Goal: Information Seeking & Learning: Learn about a topic

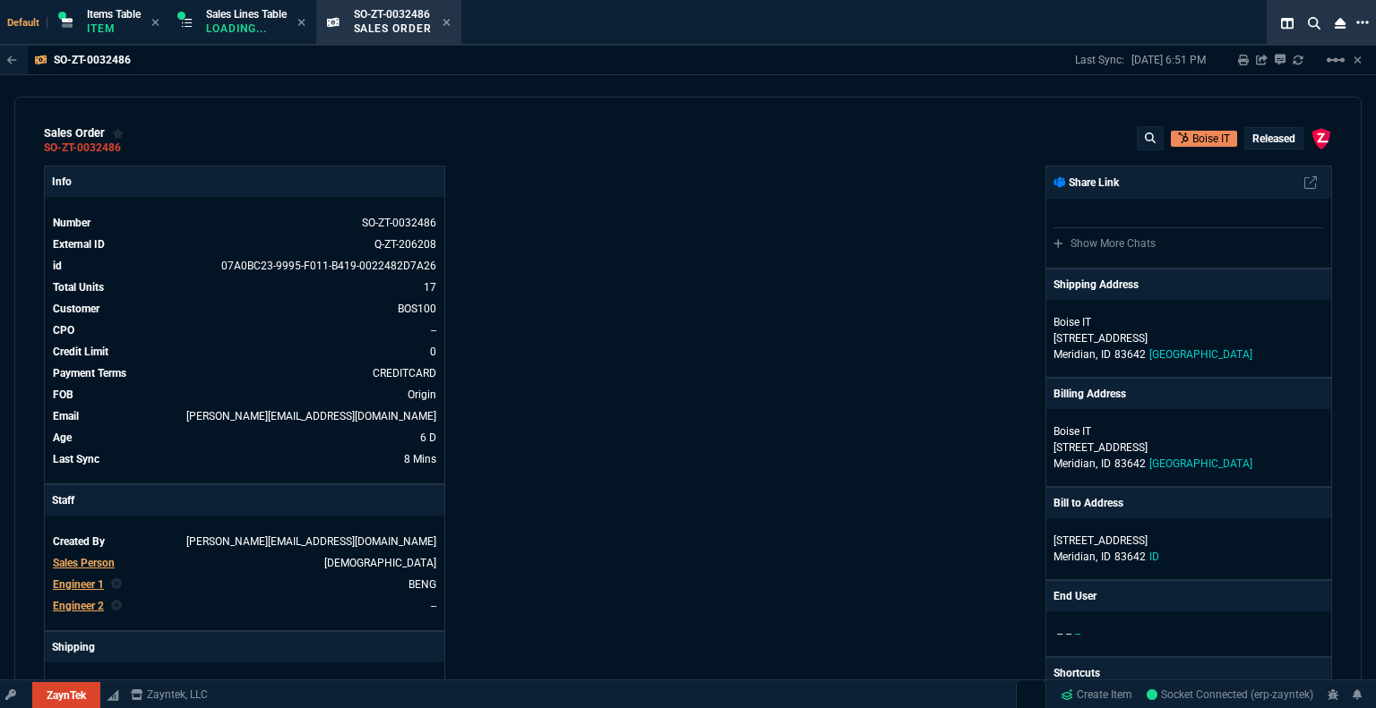
click at [1362, 21] on icon at bounding box center [1362, 23] width 13 height 4
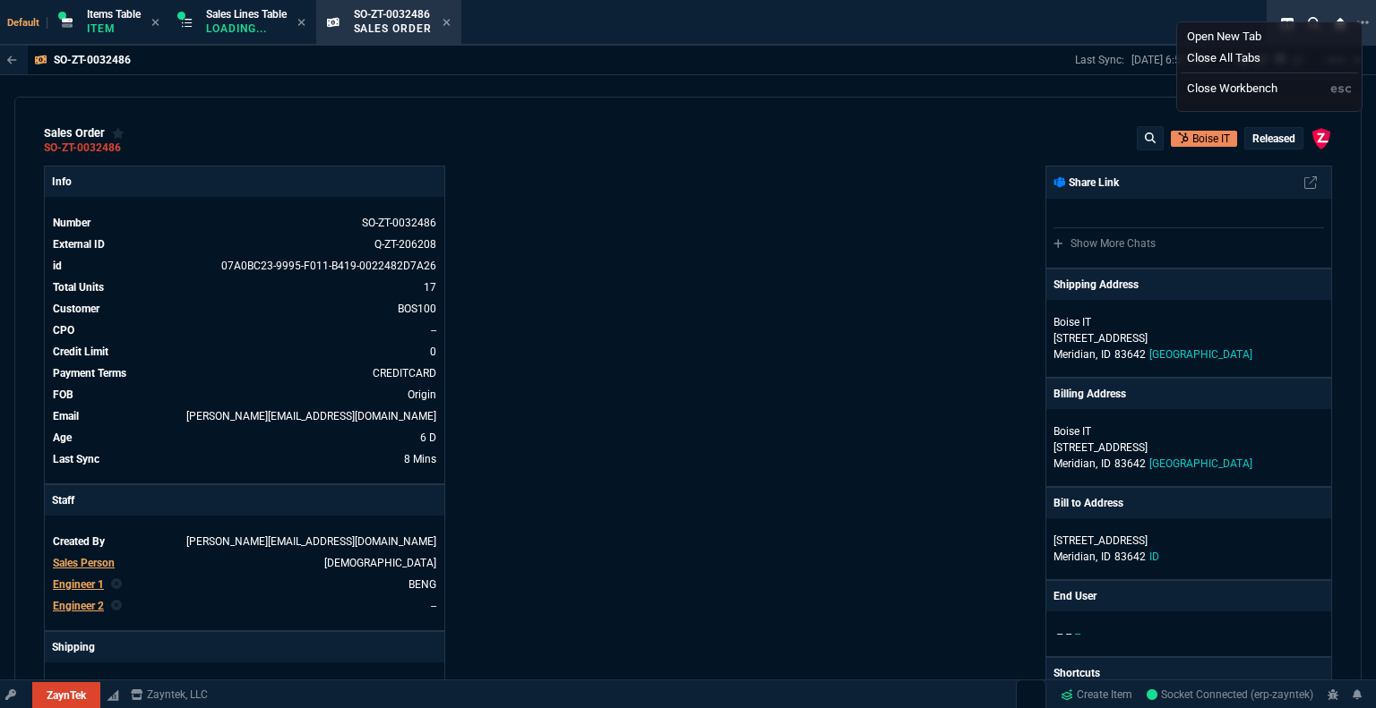
click at [973, 121] on div "sales order SO-ZT-0032486 [GEOGRAPHIC_DATA] IT Released ZaynTek, LLC [STREET_AD…" at bounding box center [687, 398] width 1347 height 602
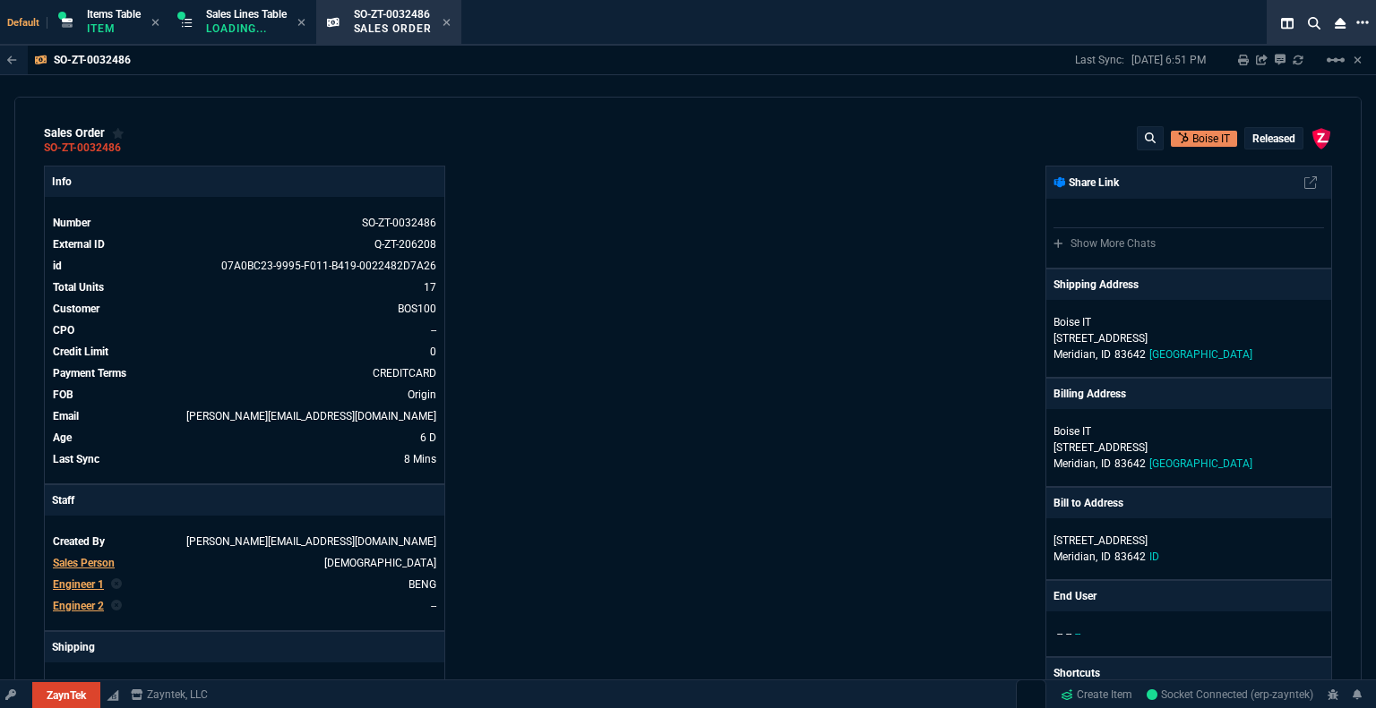
click at [1359, 24] on icon at bounding box center [1362, 22] width 13 height 14
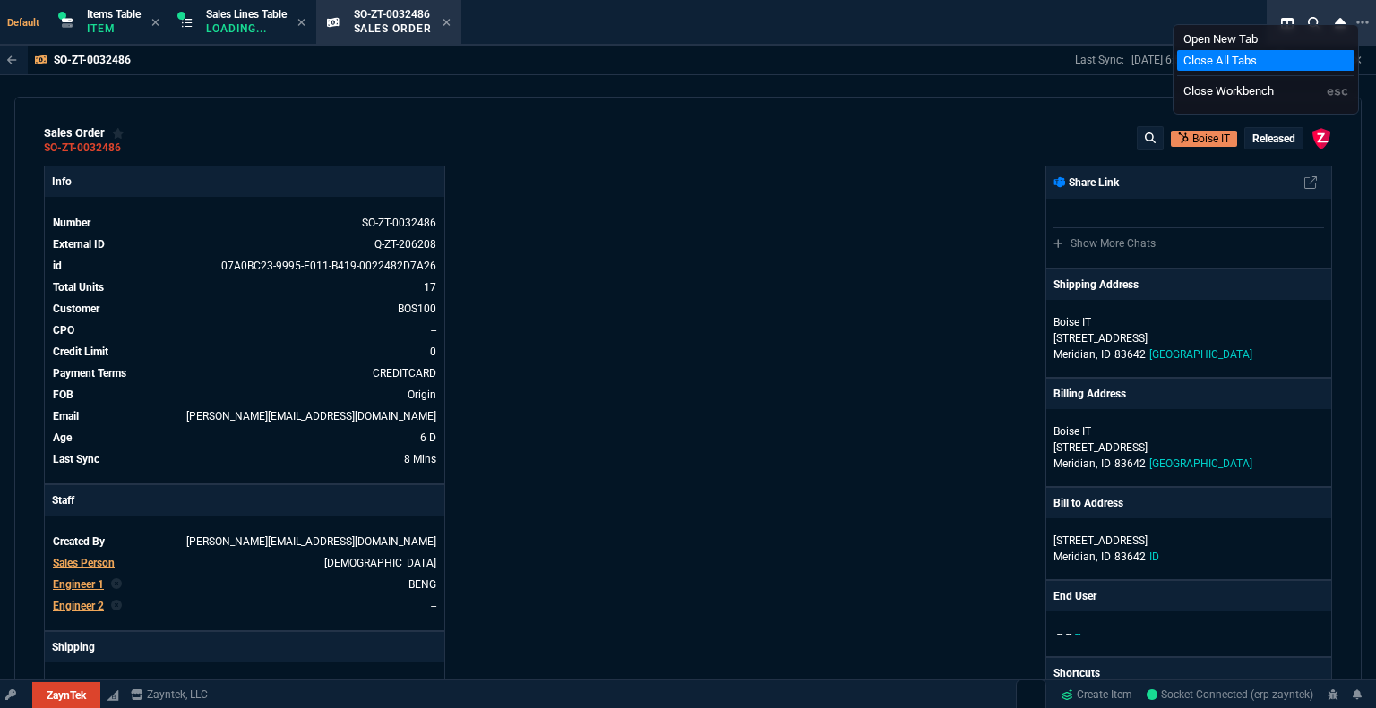
click at [1236, 58] on li "Close All Tabs" at bounding box center [1265, 60] width 177 height 21
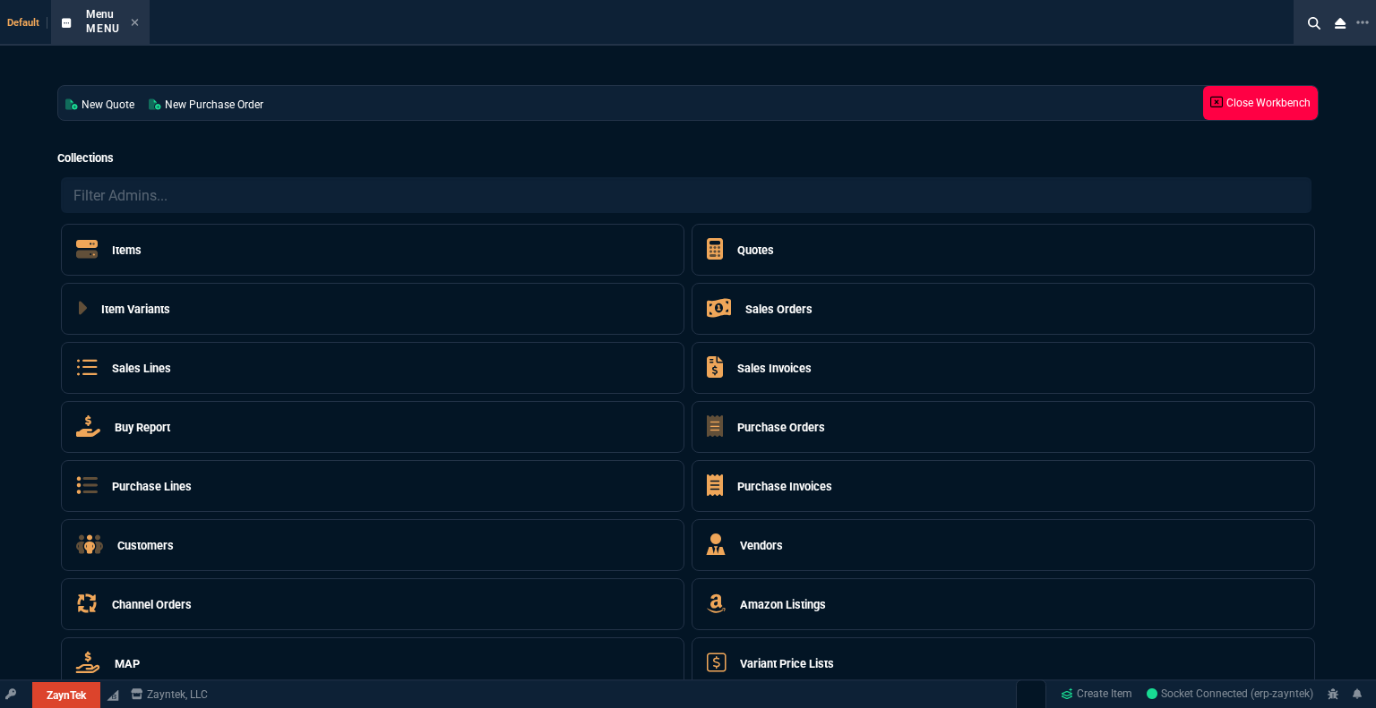
click at [1211, 100] on icon at bounding box center [1216, 102] width 13 height 13
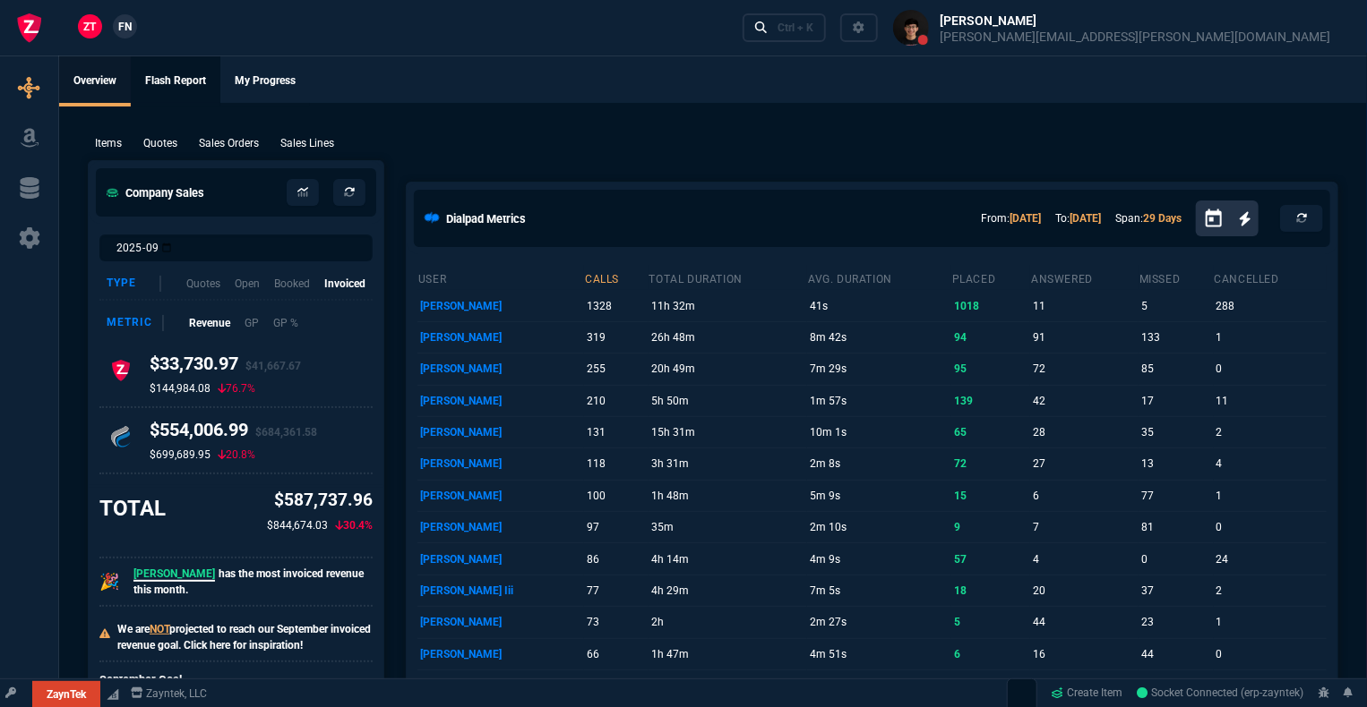
click at [166, 98] on link "Flash Report" at bounding box center [176, 81] width 90 height 50
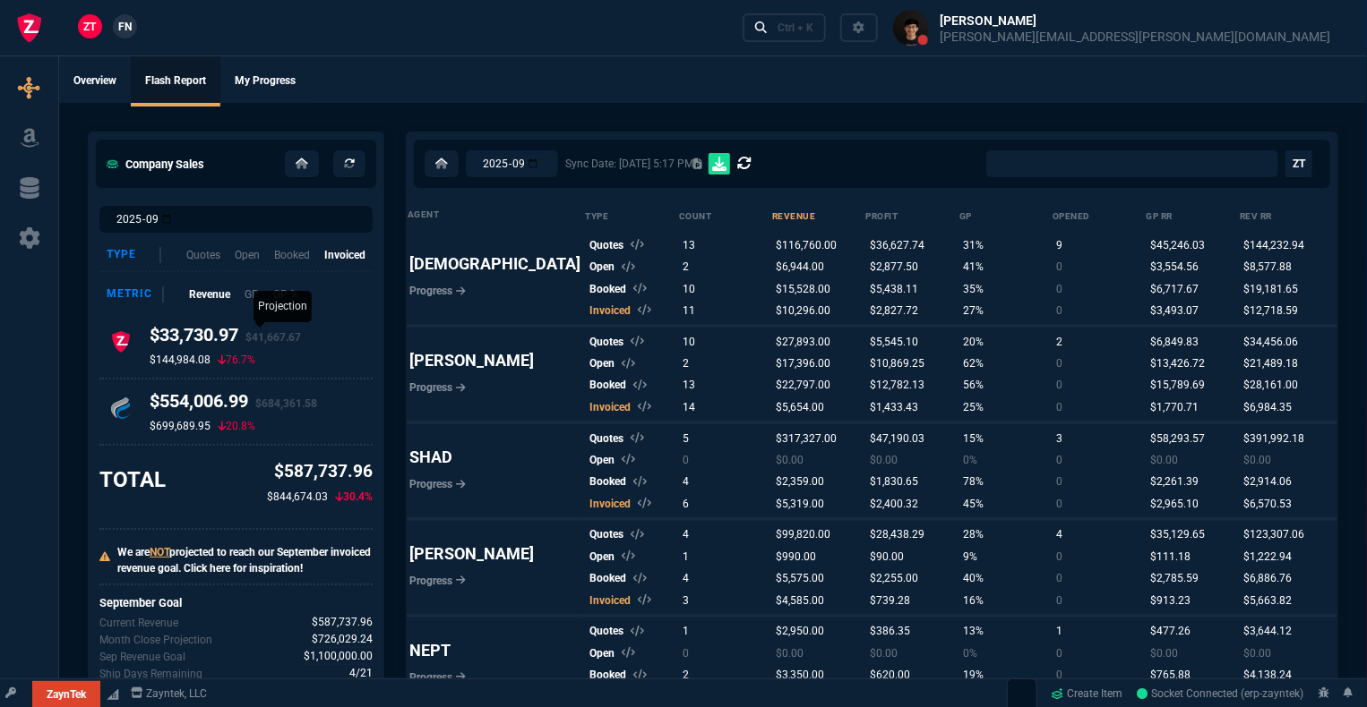
select select "0:"
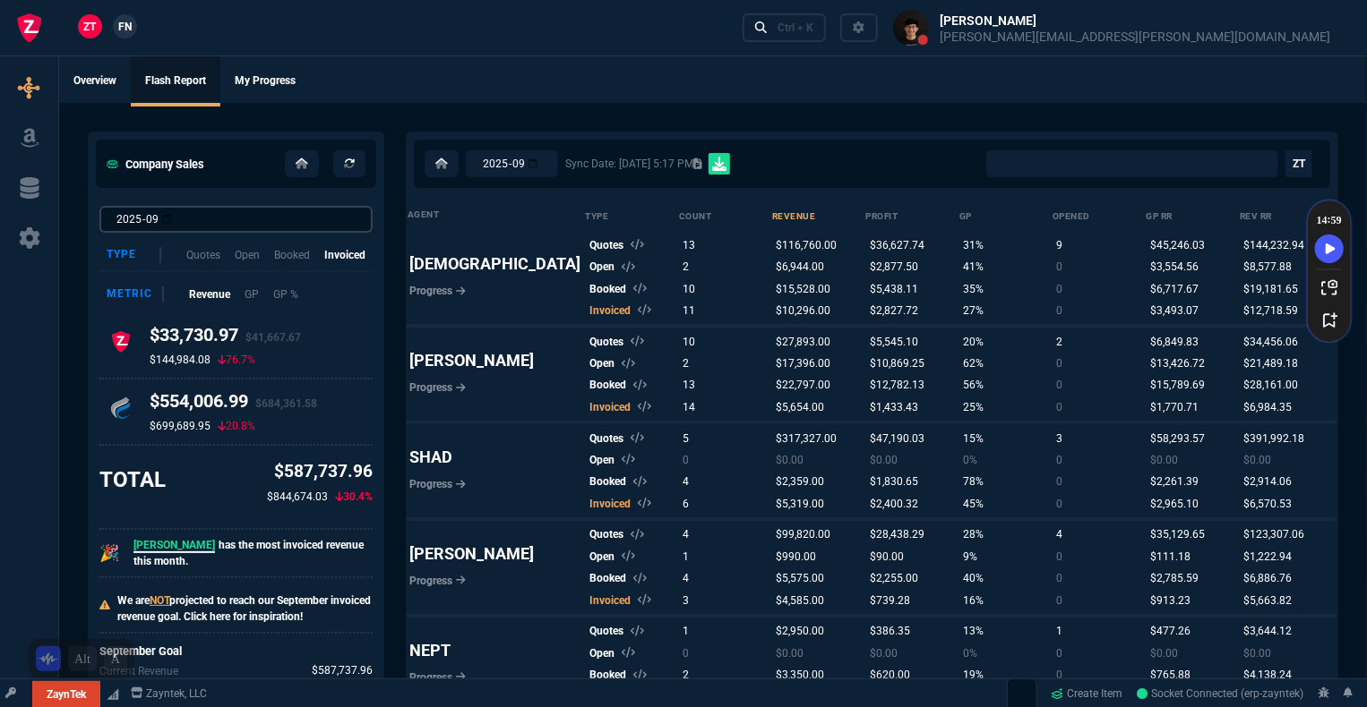
click at [187, 216] on input "2025-09" at bounding box center [235, 219] width 273 height 27
click at [215, 218] on input "2025-09" at bounding box center [235, 219] width 273 height 27
click at [115, 218] on input "2025-09" at bounding box center [235, 219] width 273 height 27
click at [227, 214] on input "2025-09" at bounding box center [235, 219] width 273 height 27
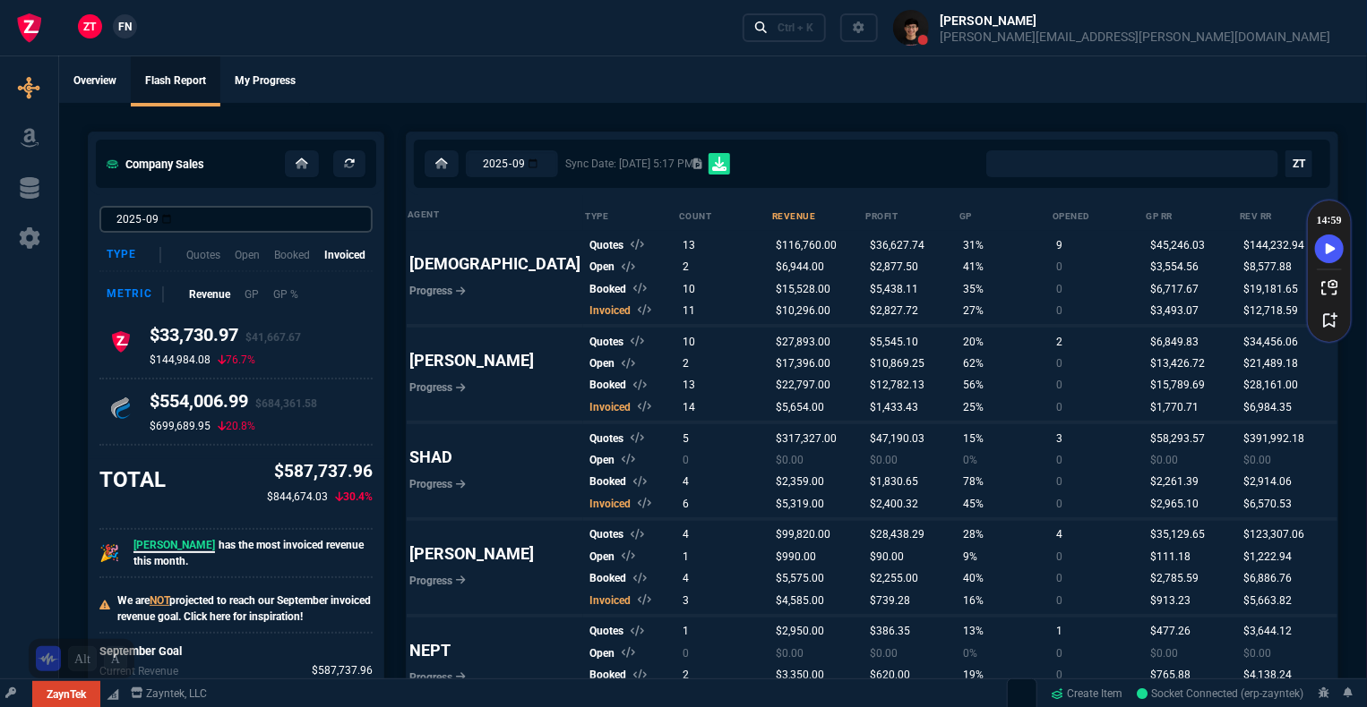
click at [227, 218] on input "2025-09" at bounding box center [235, 219] width 273 height 27
click at [226, 210] on input "2025-09" at bounding box center [235, 219] width 273 height 27
click at [225, 211] on input "2025-09" at bounding box center [235, 219] width 273 height 27
click at [206, 217] on input "2025-09" at bounding box center [235, 219] width 273 height 27
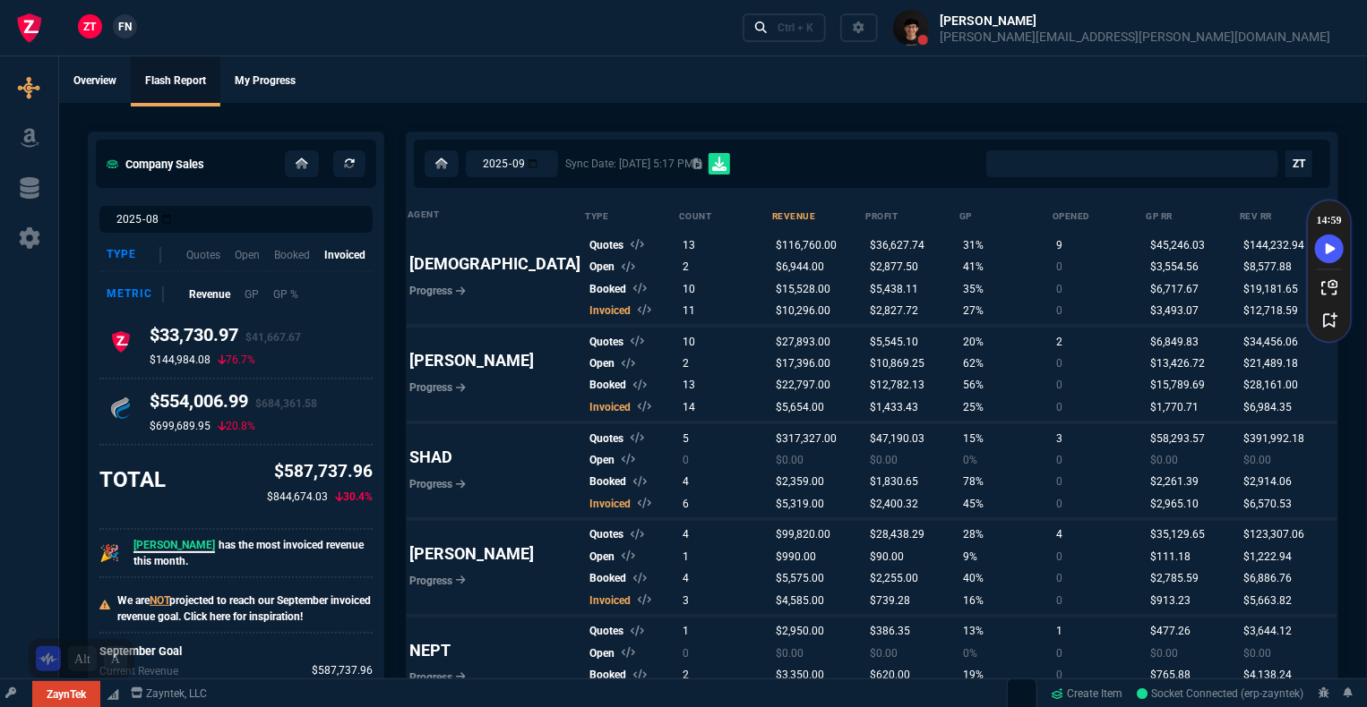
type input "2025-08"
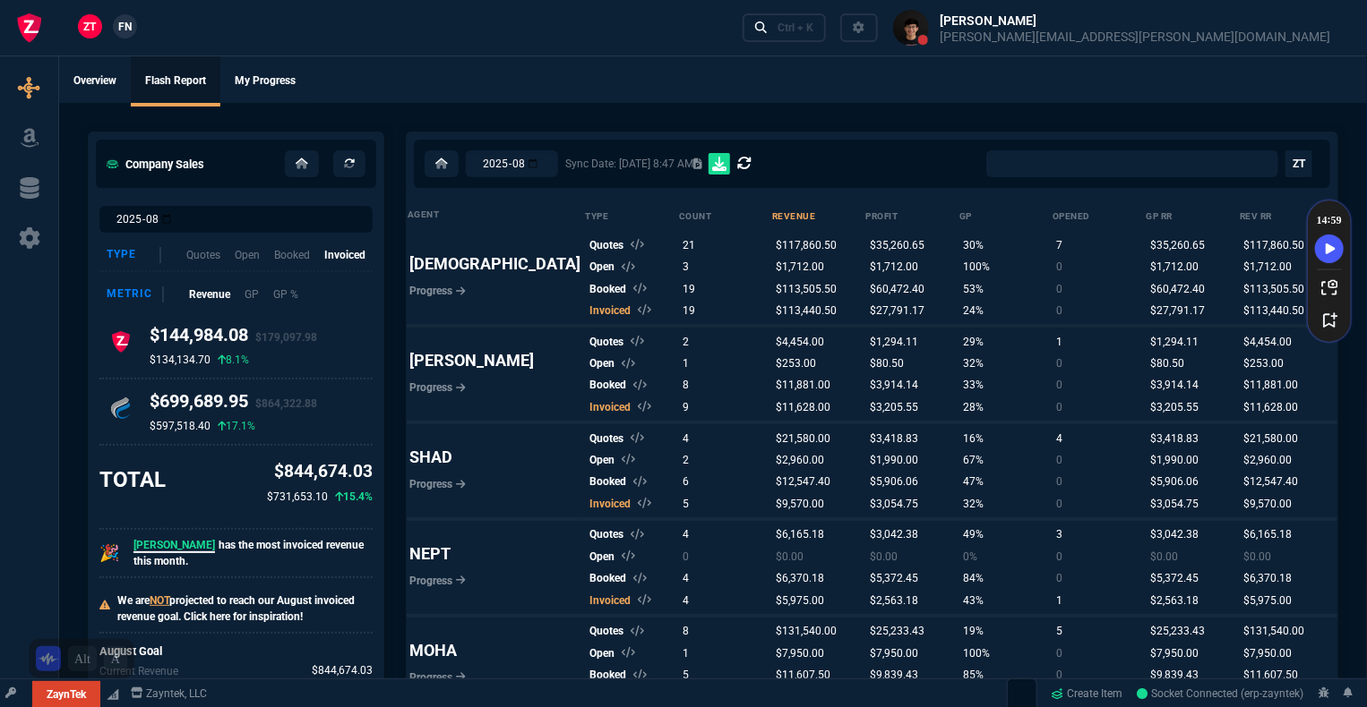
select select "0:"
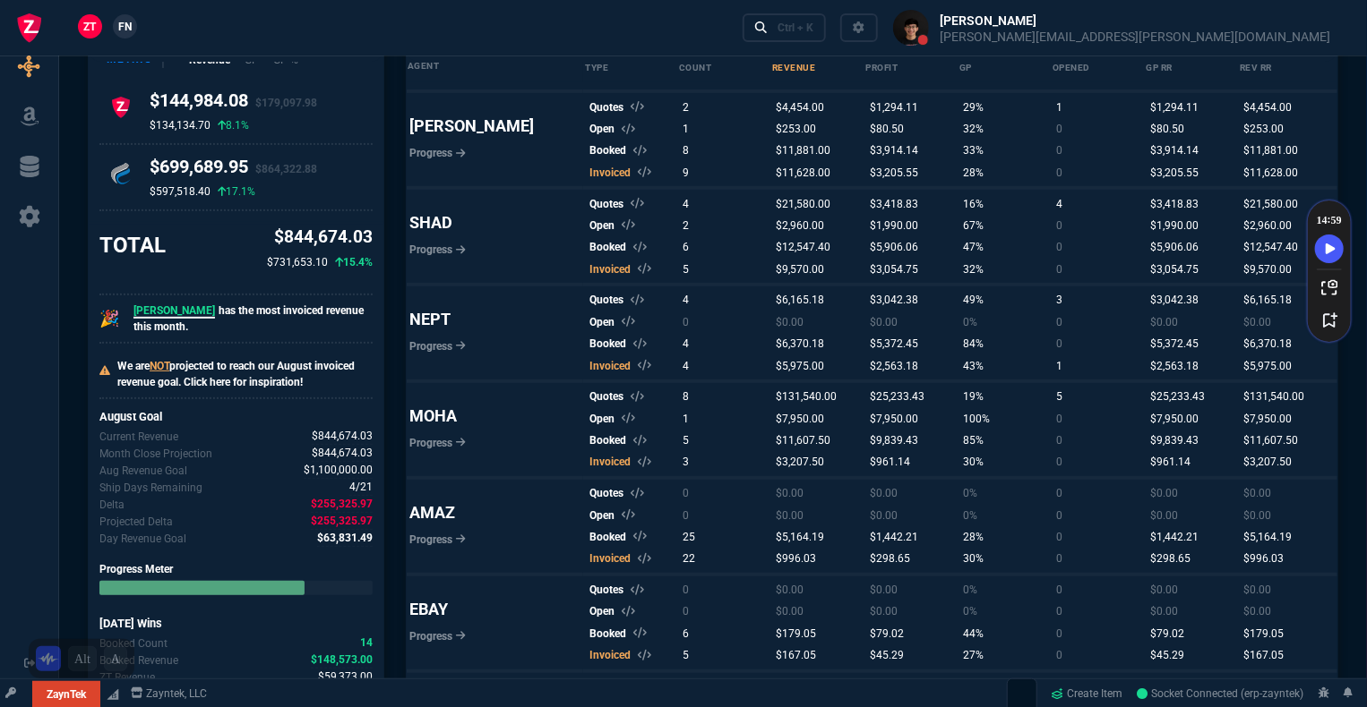
scroll to position [106, 0]
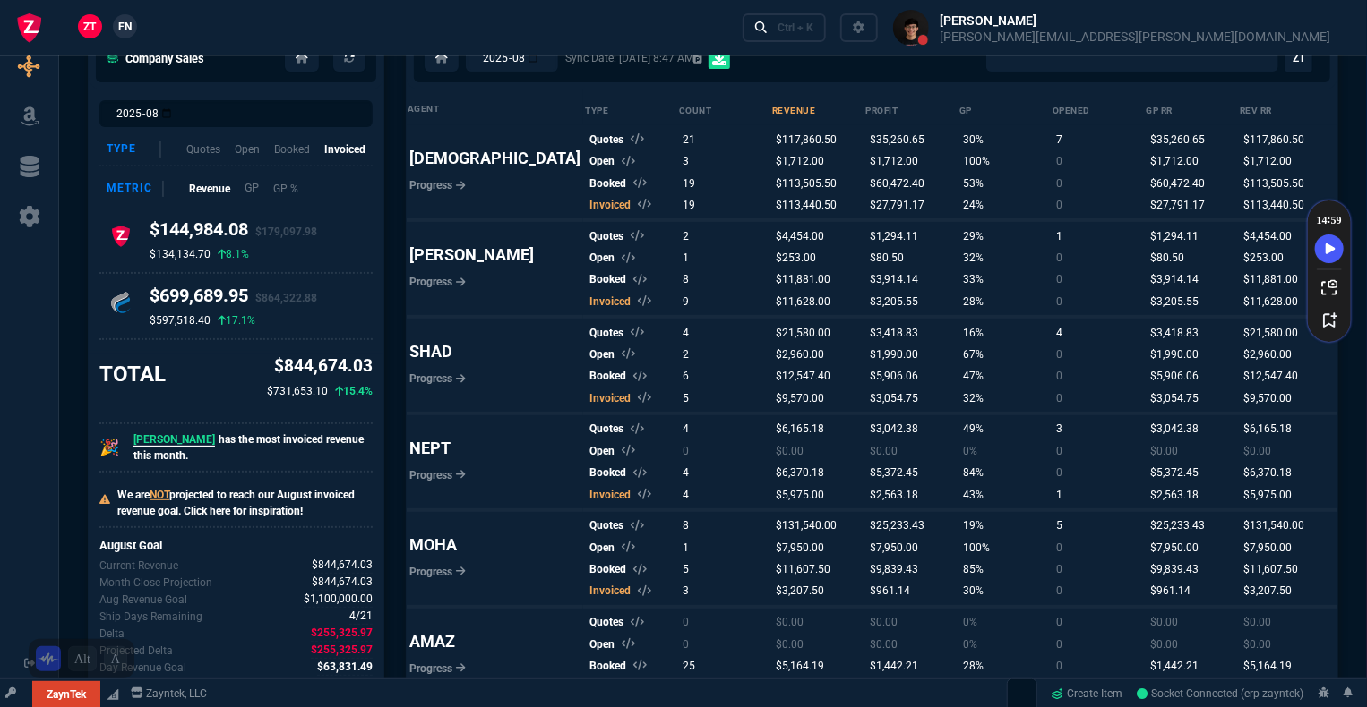
click at [254, 178] on div "Metric Revenue GP GP %" at bounding box center [235, 189] width 273 height 30
click at [246, 191] on p "GP" at bounding box center [251, 188] width 15 height 17
drag, startPoint x: 249, startPoint y: 189, endPoint x: 254, endPoint y: 222, distance: 33.6
click at [254, 222] on div "Type Quotes Open Booked Invoiced Metric Revenue GP GP % $37,919.73 $46,842.02 $…" at bounding box center [235, 237] width 273 height 206
click at [223, 364] on div "TOTAL $477,019.06 $199,664.04 138.9%" at bounding box center [235, 377] width 273 height 47
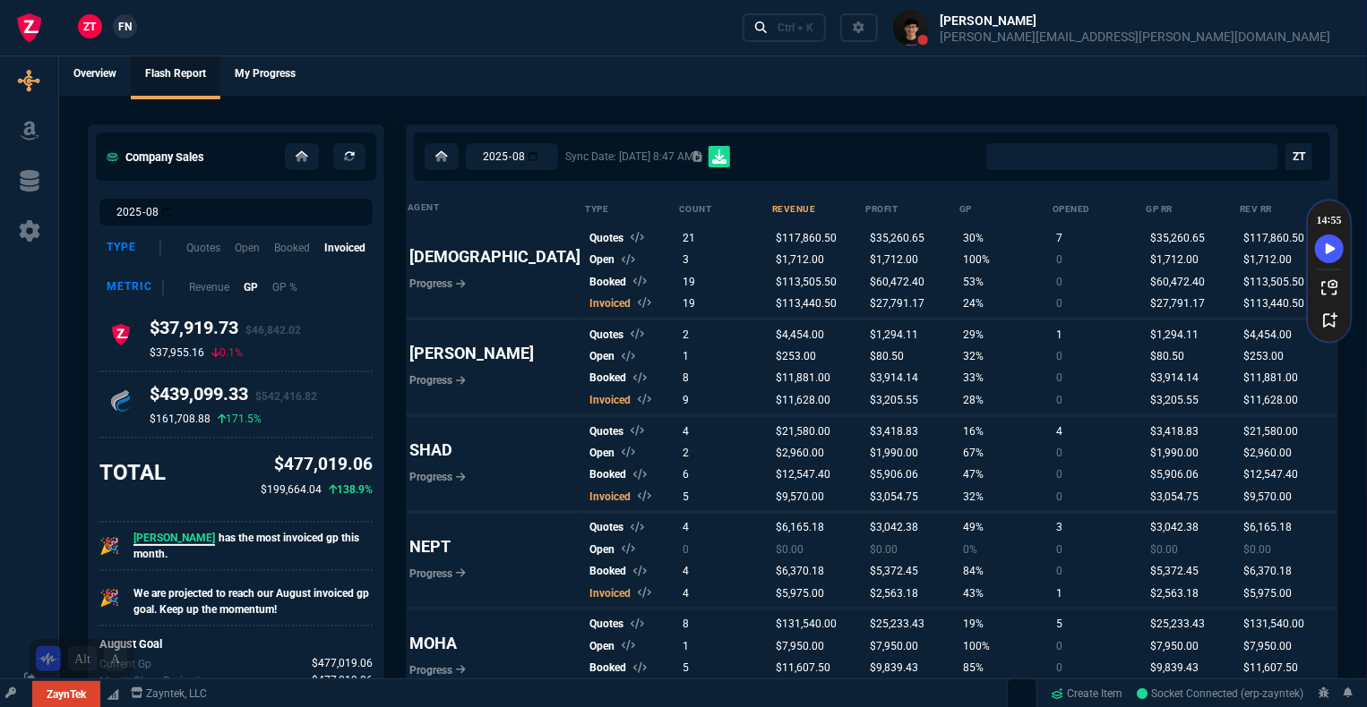
scroll to position [0, 0]
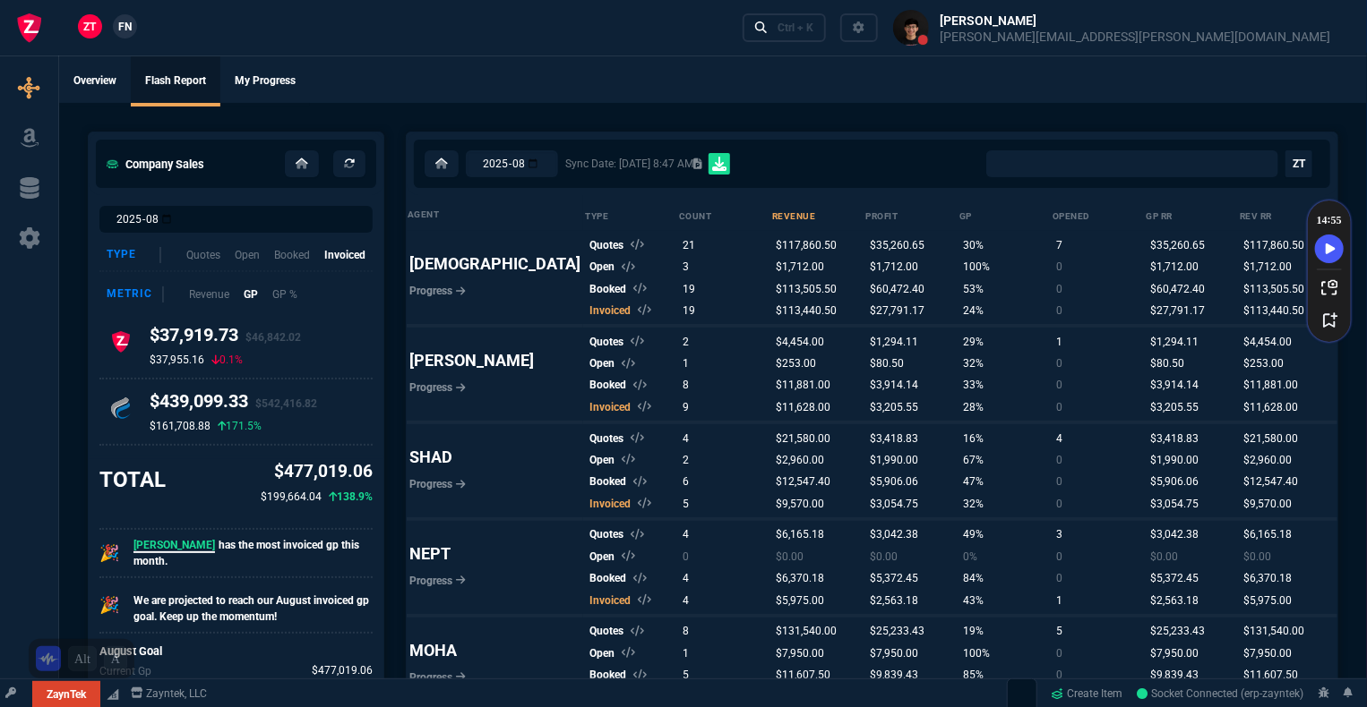
drag, startPoint x: 204, startPoint y: 221, endPoint x: 201, endPoint y: 276, distance: 54.7
click at [204, 221] on input "2025-08" at bounding box center [235, 219] width 273 height 27
type input "2025-09"
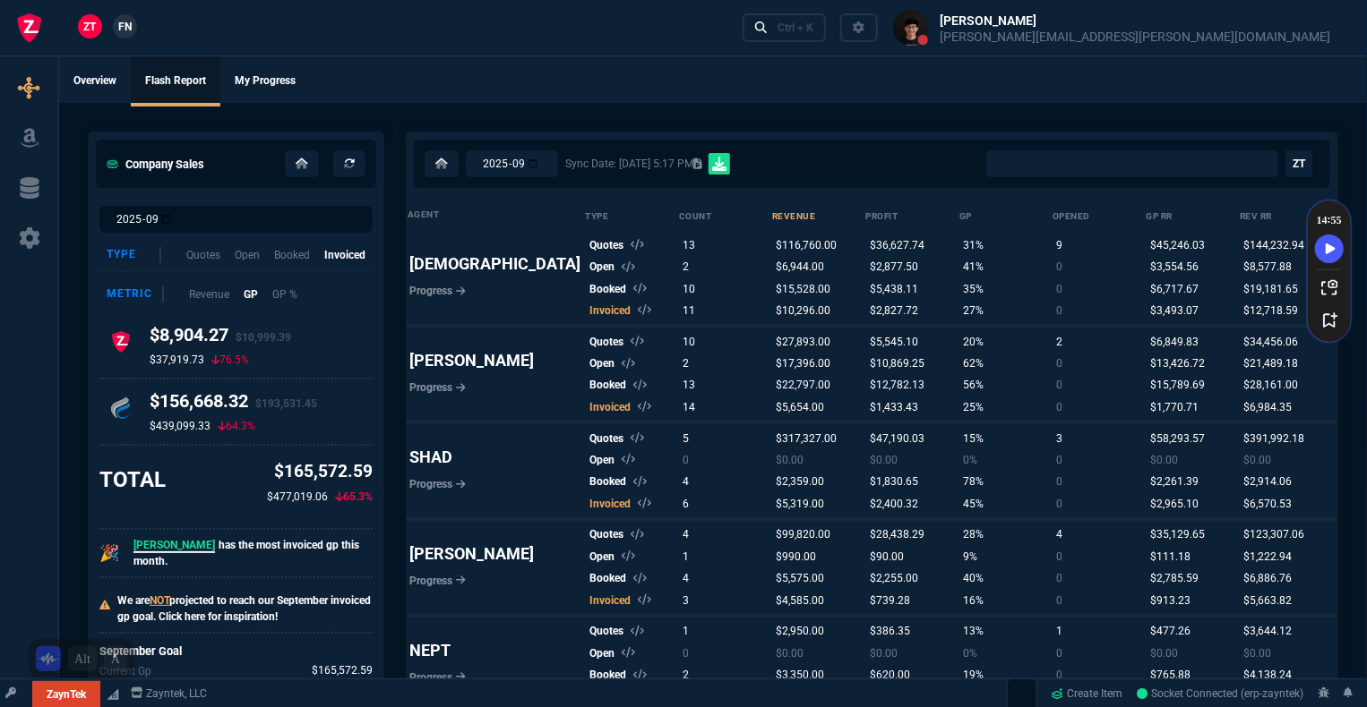
select select "0:"
click at [938, 79] on ul "Overview Flash Report My Progress" at bounding box center [713, 79] width 1308 height 47
click at [823, 35] on div "ZT FN Ctrl + K" at bounding box center [683, 28] width 1367 height 56
